Goal: Information Seeking & Learning: Learn about a topic

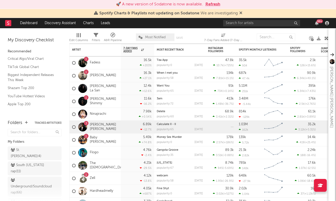
scroll to position [200, 0]
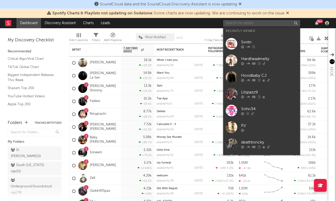
click at [236, 24] on input "text" at bounding box center [261, 23] width 77 height 6
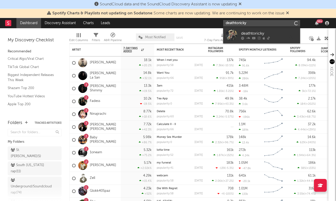
type input "deathtoricky"
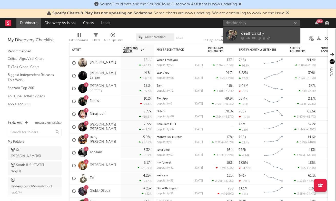
click at [271, 35] on div "deathtoricky" at bounding box center [269, 33] width 56 height 6
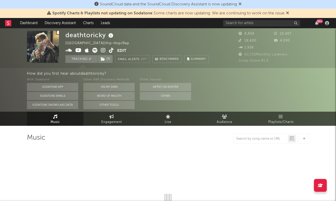
select select "1w"
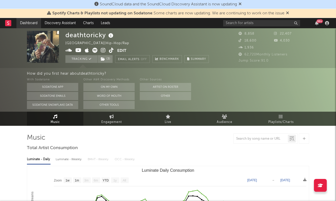
click at [25, 21] on link "Dashboard" at bounding box center [28, 23] width 25 height 10
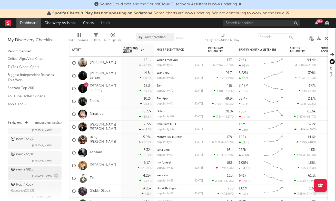
scroll to position [321, 0]
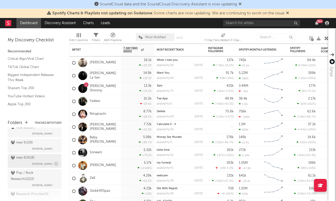
click at [40, 161] on span "[PERSON_NAME]" at bounding box center [42, 164] width 21 height 6
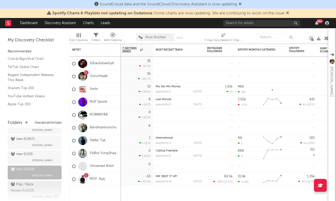
scroll to position [321, 0]
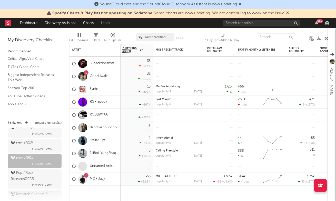
click at [39, 191] on div "Research Priorities ( 5 )" at bounding box center [30, 194] width 38 height 6
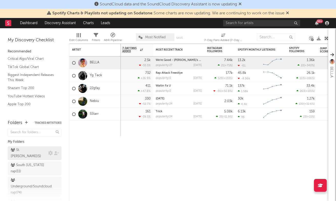
click at [36, 149] on div "St. [PERSON_NAME] rap ( 5 )" at bounding box center [29, 153] width 36 height 12
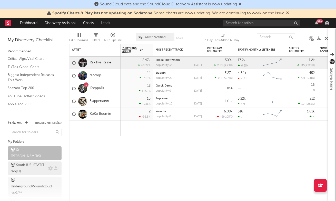
click at [29, 162] on div "South [US_STATE] rap ( 11 )" at bounding box center [29, 168] width 36 height 12
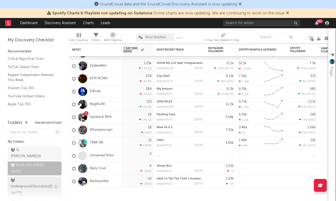
click at [35, 177] on div "Underground/Soundcloud rap ( 74 )" at bounding box center [31, 186] width 41 height 18
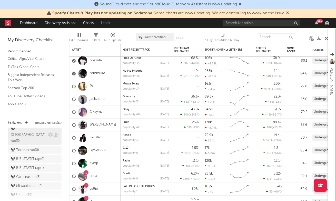
scroll to position [75, 0]
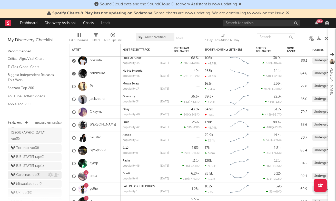
click at [26, 172] on div "Carolinas rap ( 5 )" at bounding box center [26, 175] width 30 height 6
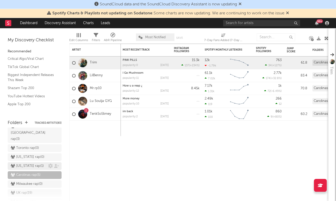
click at [33, 163] on div "[US_STATE] rap ( 1 )" at bounding box center [27, 166] width 33 height 6
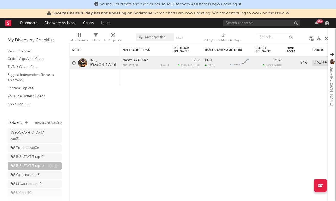
scroll to position [102, 0]
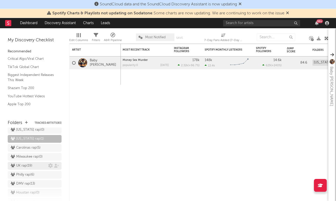
click at [35, 162] on div "UK rap ( 19 )" at bounding box center [29, 165] width 37 height 6
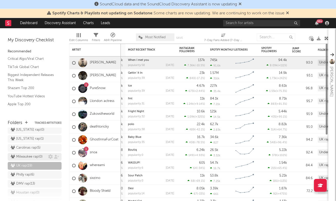
scroll to position [117, 0]
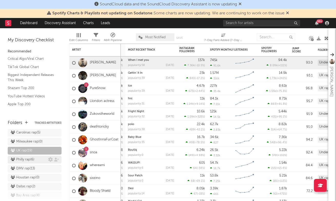
click at [27, 156] on div "Philly rap ( 6 )" at bounding box center [23, 159] width 24 height 6
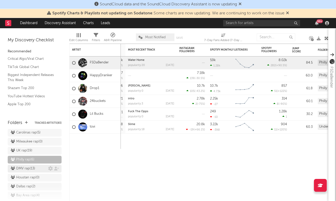
click at [32, 165] on div "DMV rap ( 13 )" at bounding box center [23, 168] width 24 height 6
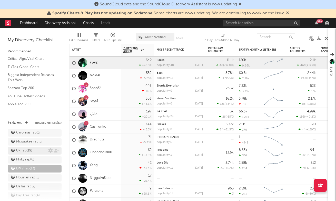
scroll to position [127, 0]
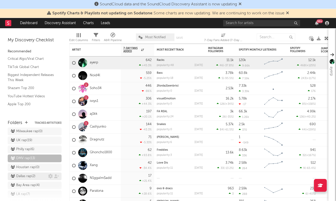
click at [35, 173] on div "Dallas rap ( 2 )" at bounding box center [23, 176] width 25 height 6
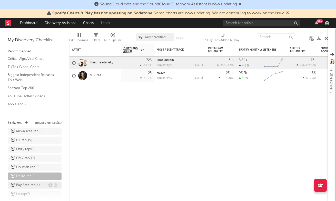
click at [35, 182] on div "Bay Area rap ( 4 )" at bounding box center [25, 185] width 29 height 6
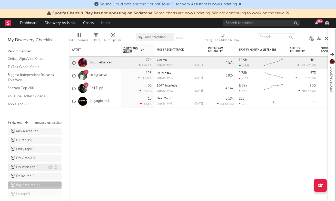
scroll to position [138, 0]
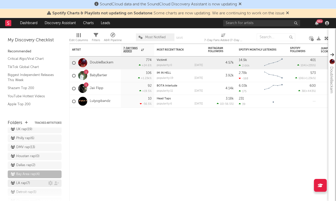
click at [28, 180] on div "LA rap ( 7 )" at bounding box center [20, 183] width 19 height 6
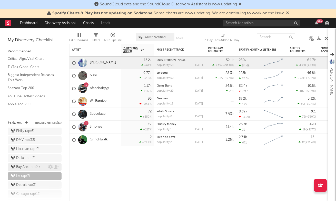
scroll to position [148, 0]
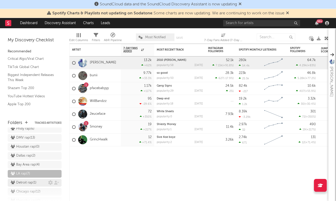
click at [38, 179] on div "Detroit rap ( 1 )" at bounding box center [29, 182] width 37 height 6
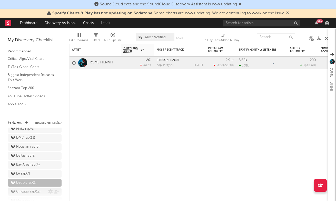
click at [36, 188] on div "Chicago rap ( 12 )" at bounding box center [26, 191] width 30 height 6
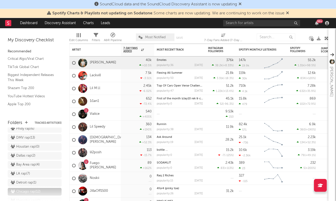
scroll to position [159, 0]
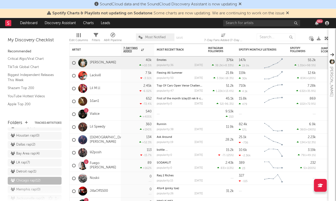
click at [28, 195] on div "Jacksonville rap ( 2 )" at bounding box center [28, 198] width 34 height 6
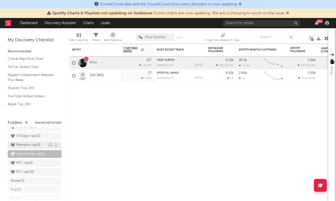
scroll to position [218, 0]
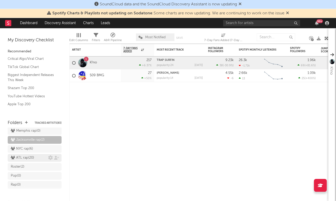
click at [32, 155] on div "ATL rap ( 20 )" at bounding box center [22, 158] width 23 height 6
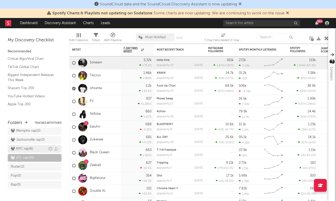
click at [35, 146] on div "NYC rap ( 6 )" at bounding box center [29, 149] width 37 height 6
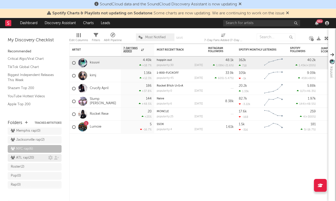
click at [34, 155] on div "ATL rap ( 20 )" at bounding box center [29, 158] width 37 height 6
